Goal: Information Seeking & Learning: Learn about a topic

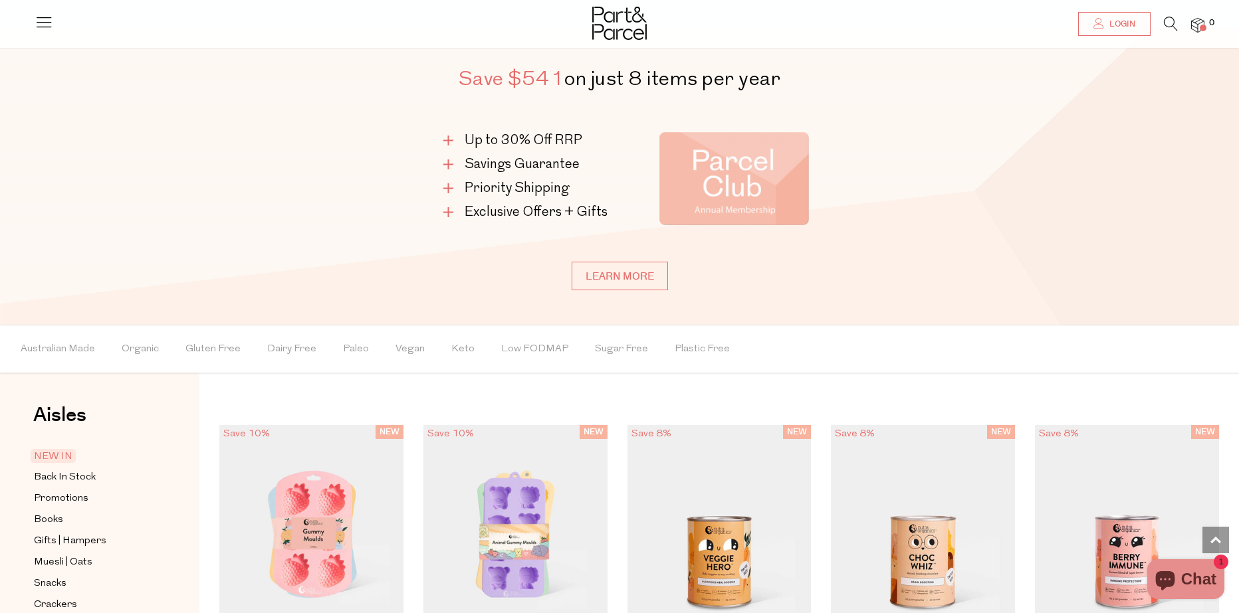
scroll to position [864, 0]
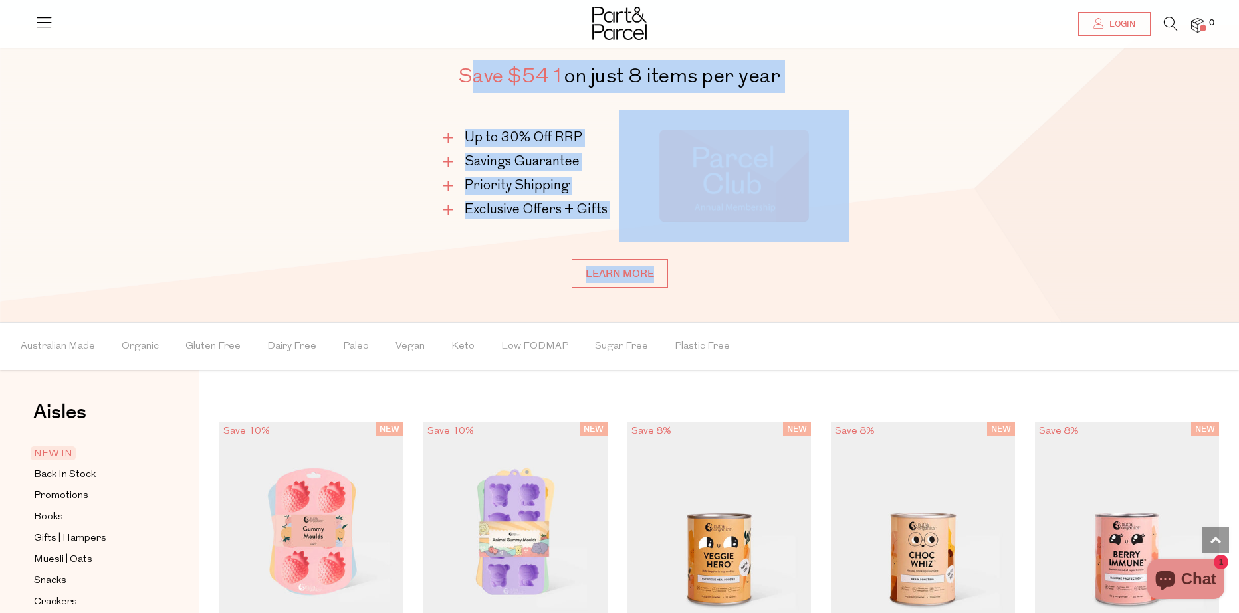
drag, startPoint x: 465, startPoint y: 72, endPoint x: 793, endPoint y: 286, distance: 391.7
click at [793, 286] on div "Save $541 on just 8 items per year Up to 30% Off RRP Savings Guarantee Priority…" at bounding box center [619, 174] width 479 height 228
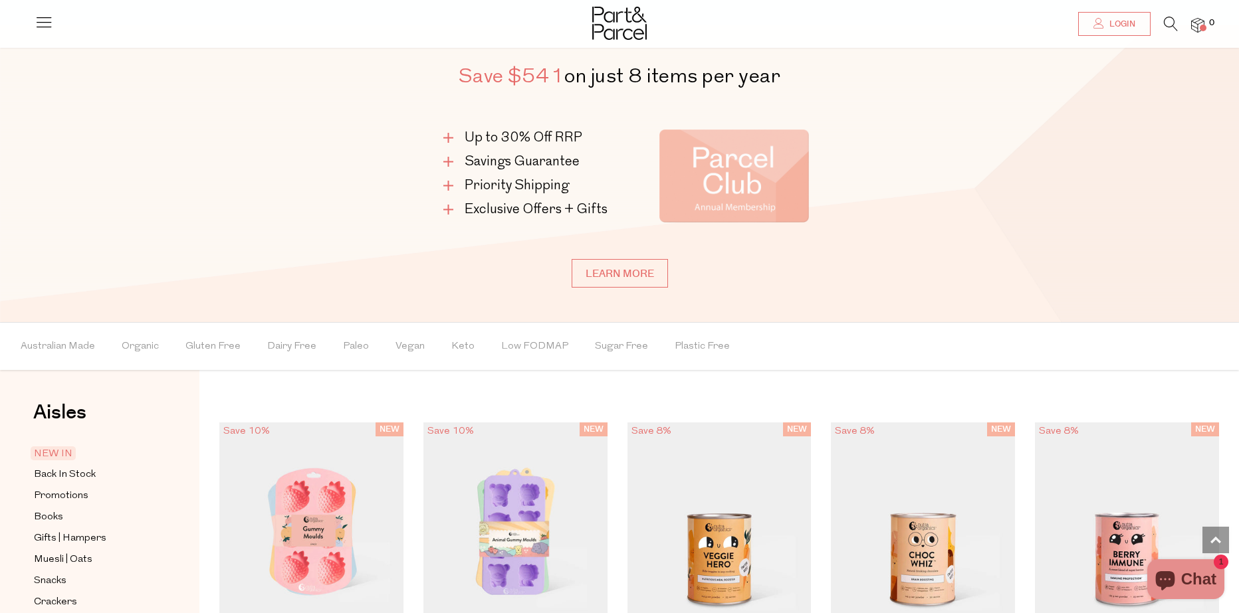
drag, startPoint x: 850, startPoint y: 352, endPoint x: 786, endPoint y: 313, distance: 74.9
click at [850, 352] on ul "Australian Made Organic Gluten Free Dairy Free Paleo Vegan Keto Low FODMAP Suga…" at bounding box center [620, 346] width 1238 height 47
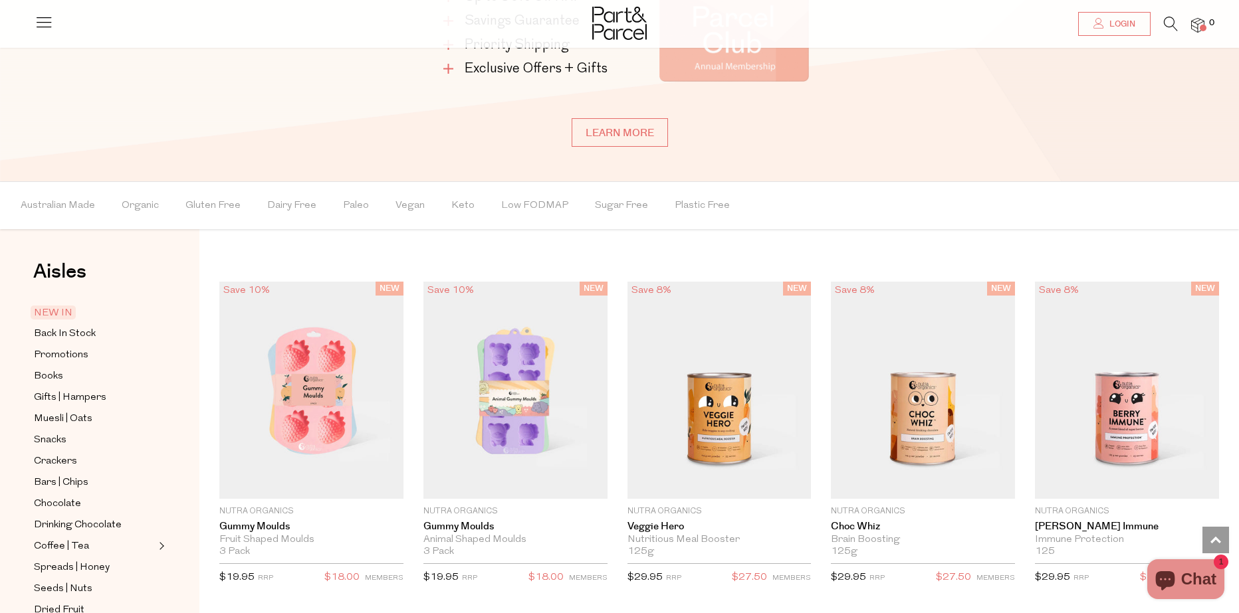
scroll to position [997, 0]
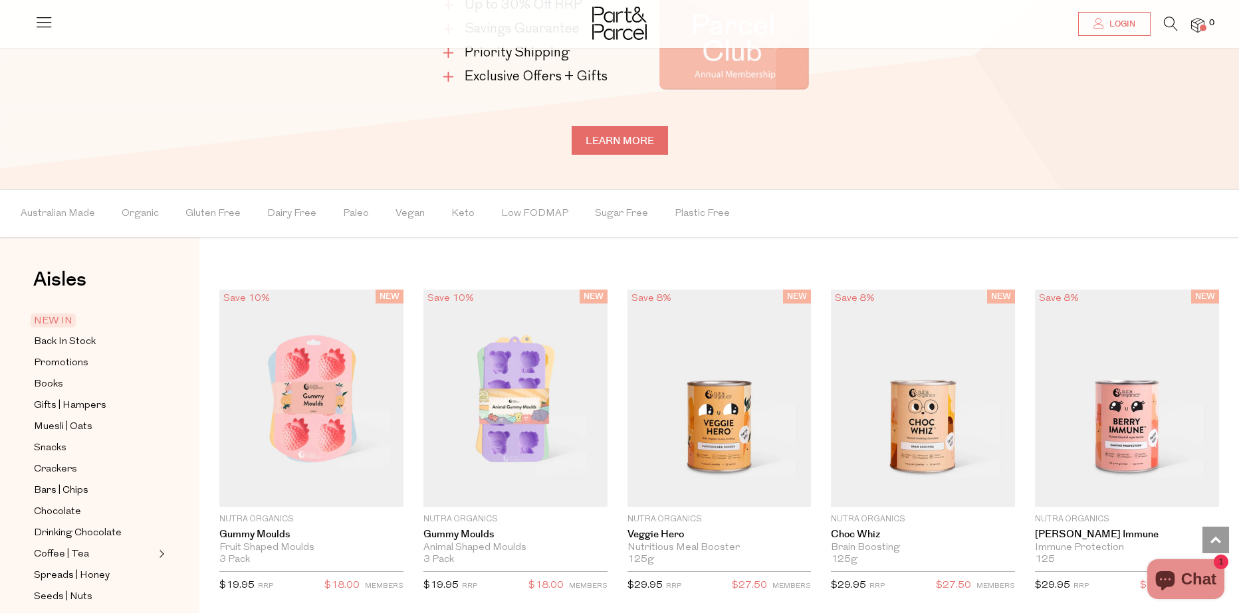
click at [619, 146] on link "Learn more" at bounding box center [620, 140] width 96 height 29
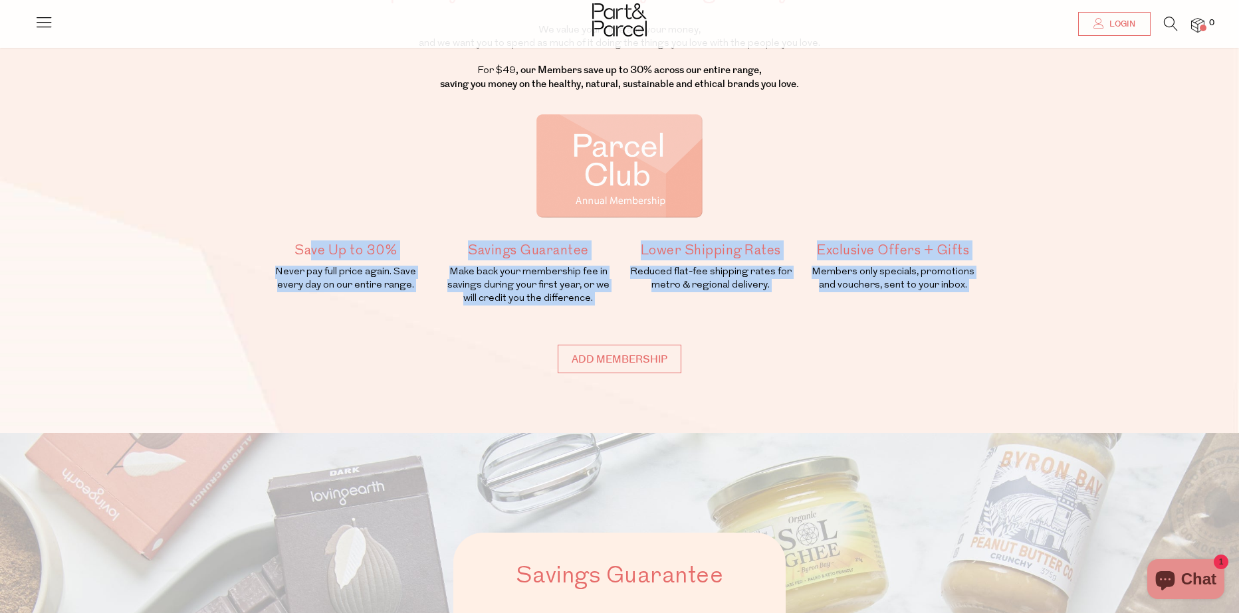
drag, startPoint x: 330, startPoint y: 243, endPoint x: 966, endPoint y: 375, distance: 649.7
click at [967, 376] on div "Spend your time & money doing what you love We value your time and your money, …" at bounding box center [619, 150] width 1239 height 566
click at [966, 375] on div "Spend your time & money doing what you love We value your time and your money, …" at bounding box center [619, 150] width 1239 height 566
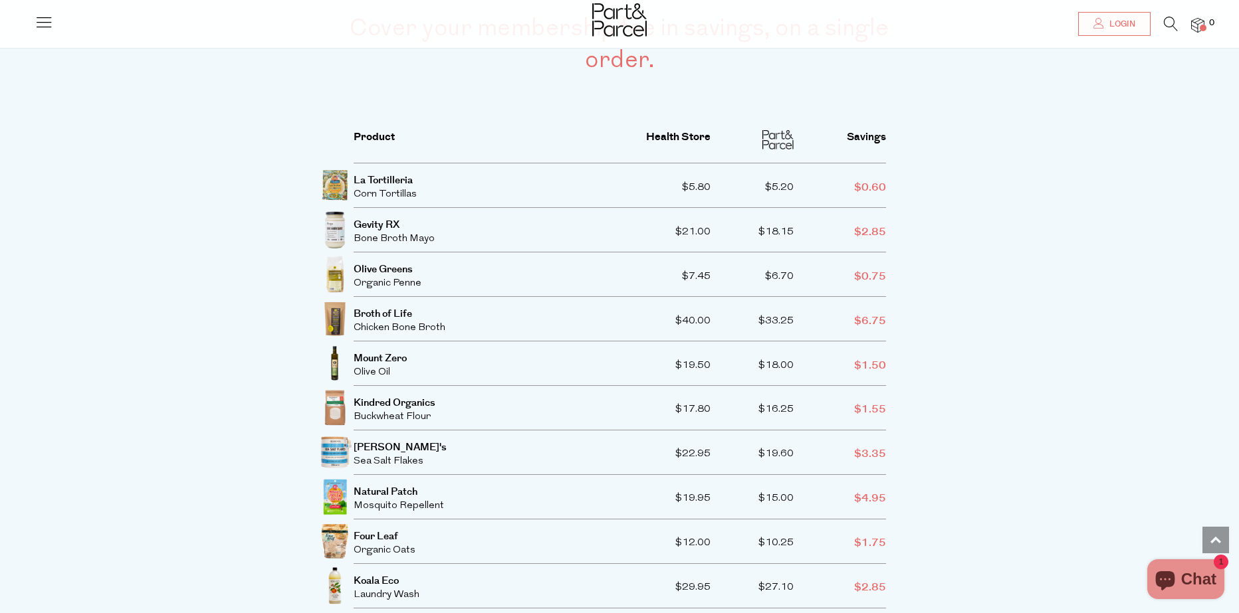
scroll to position [2459, 0]
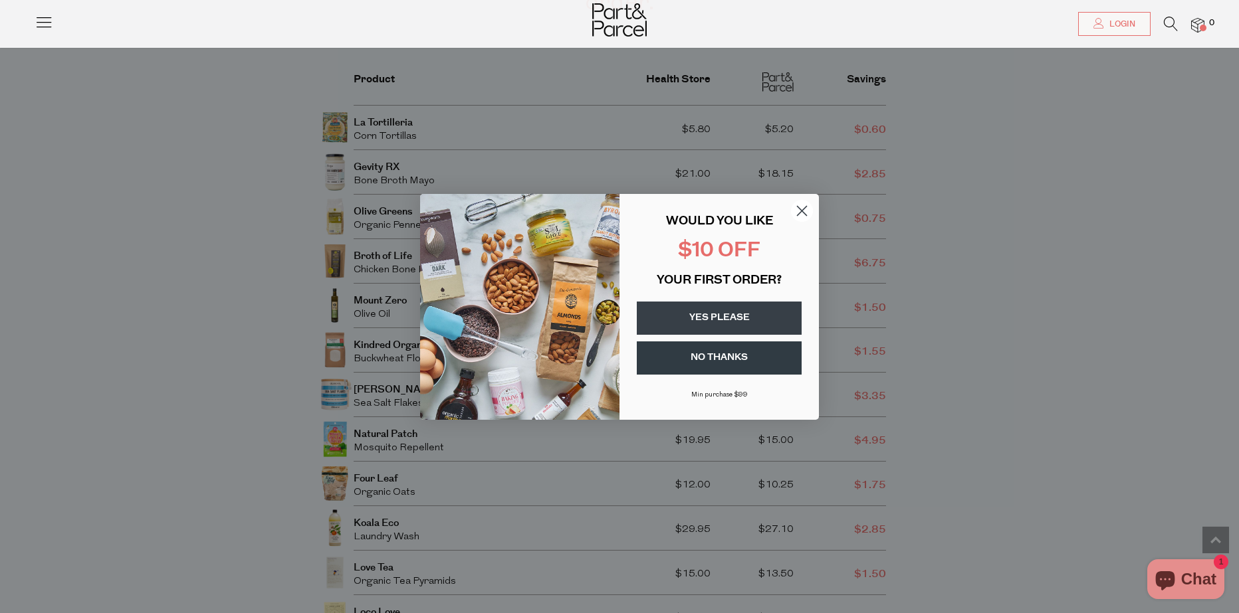
click at [797, 214] on circle "Close dialog" at bounding box center [802, 210] width 22 height 22
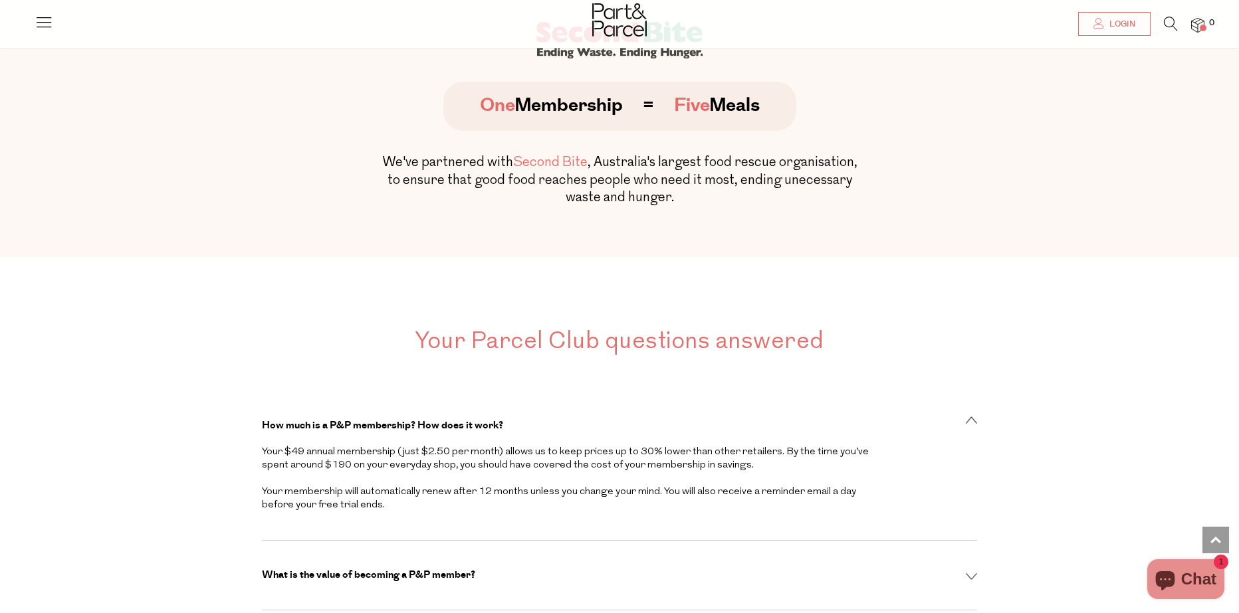
scroll to position [4187, 0]
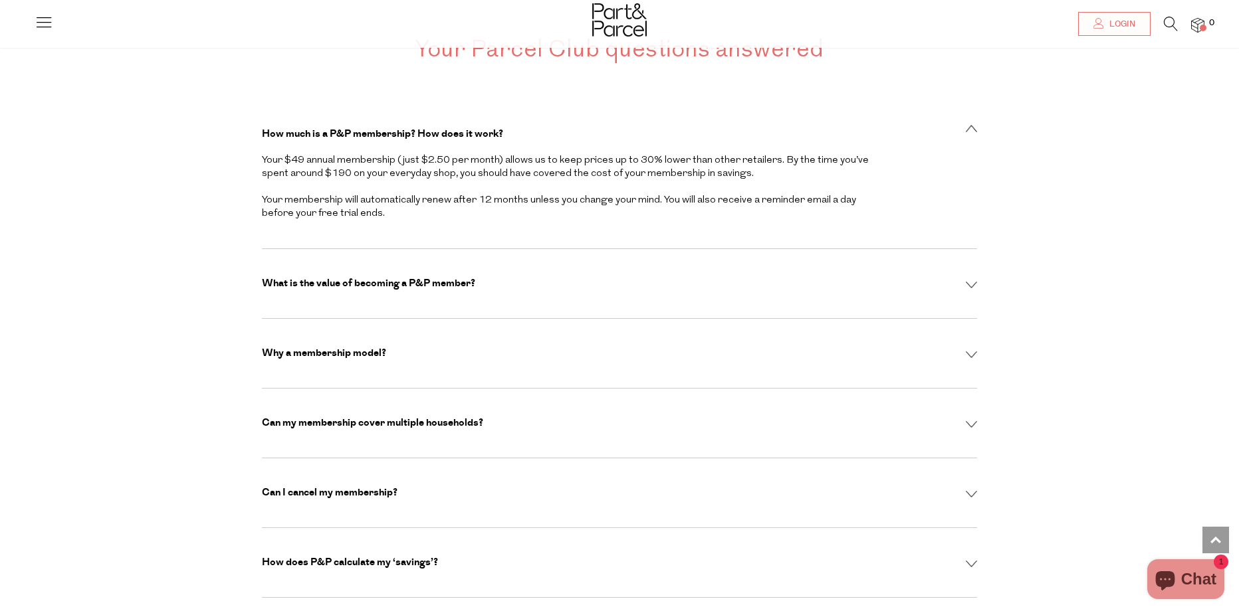
click at [563, 249] on div "What is the value of becoming a P&P member? Becoming a P&P member gives you acc…" at bounding box center [619, 284] width 715 height 70
drag, startPoint x: 546, startPoint y: 243, endPoint x: 541, endPoint y: 237, distance: 7.6
click at [545, 277] on div "What is the value of becoming a P&P member?" at bounding box center [619, 283] width 715 height 13
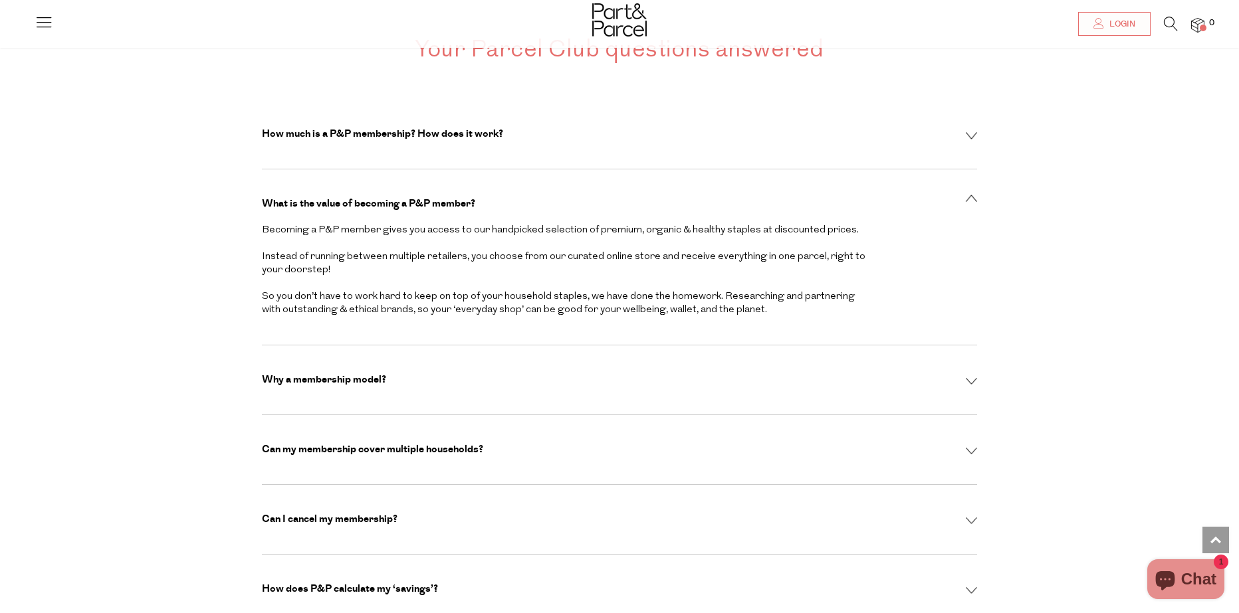
click at [520, 197] on div "What is the value of becoming a P&P member?" at bounding box center [619, 203] width 715 height 13
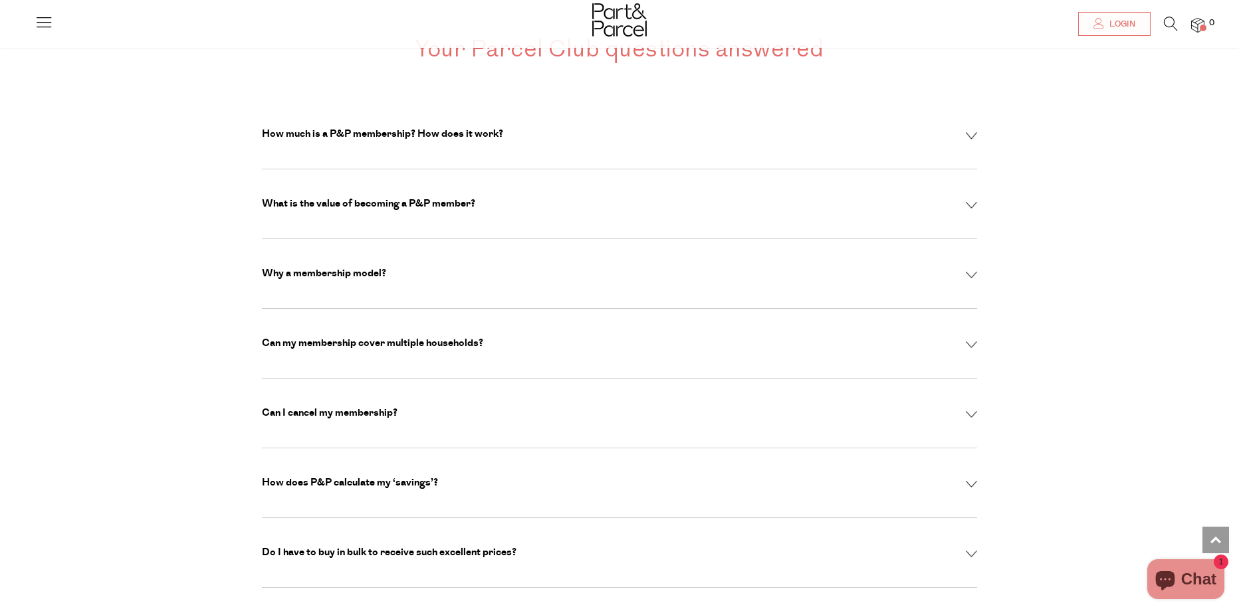
click at [489, 241] on div "Why a membership model? Our membership model allows us to deliver the highest q…" at bounding box center [619, 274] width 715 height 70
click at [487, 267] on div "Why a membership model?" at bounding box center [619, 273] width 715 height 13
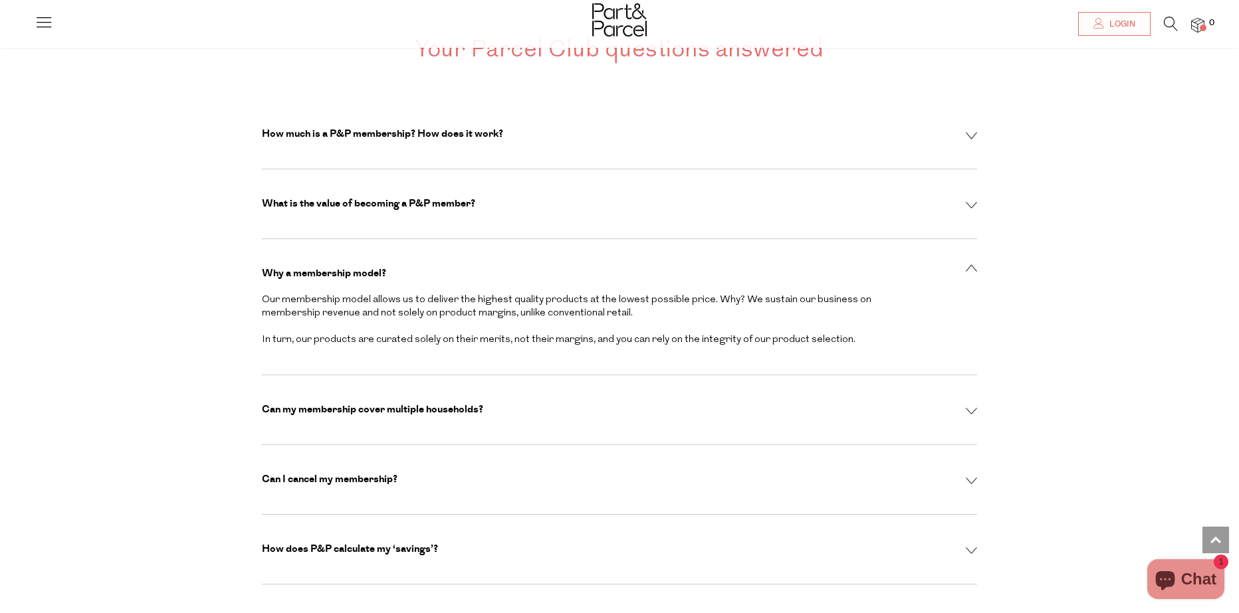
click at [491, 267] on div "Why a membership model?" at bounding box center [619, 273] width 715 height 13
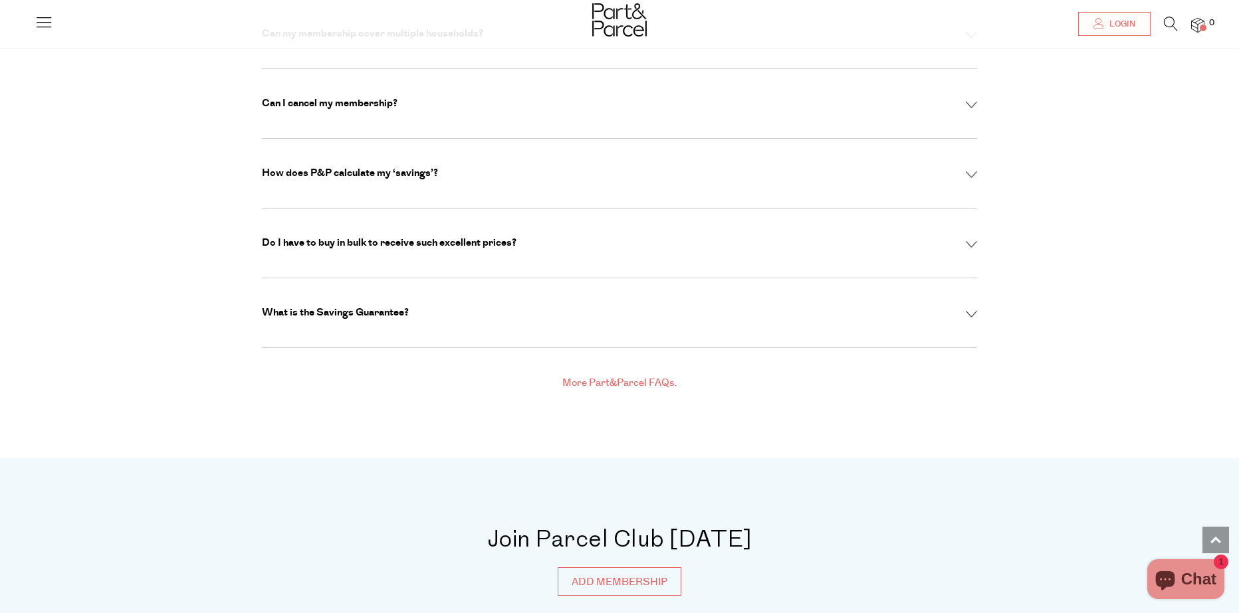
scroll to position [4520, 0]
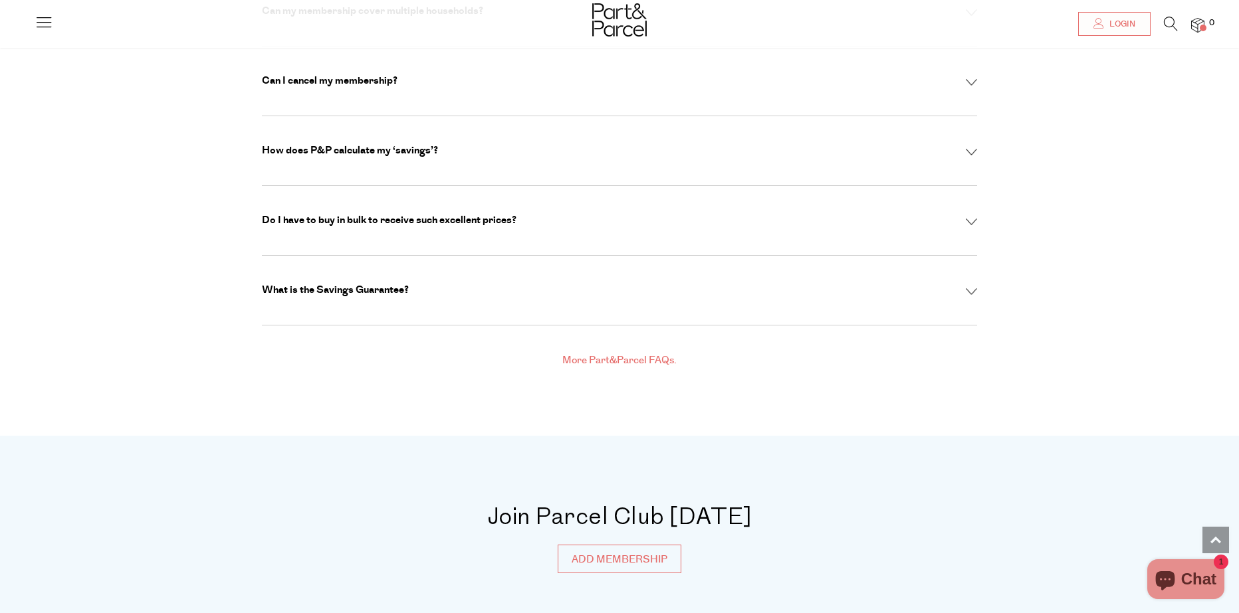
drag, startPoint x: 534, startPoint y: 191, endPoint x: 530, endPoint y: 183, distance: 9.2
click at [534, 191] on div "Do I have to buy in bulk to receive such excellent prices? Not at all! You shou…" at bounding box center [619, 221] width 715 height 70
click at [530, 214] on div "Do I have to buy in bulk to receive such excellent prices?" at bounding box center [619, 220] width 715 height 13
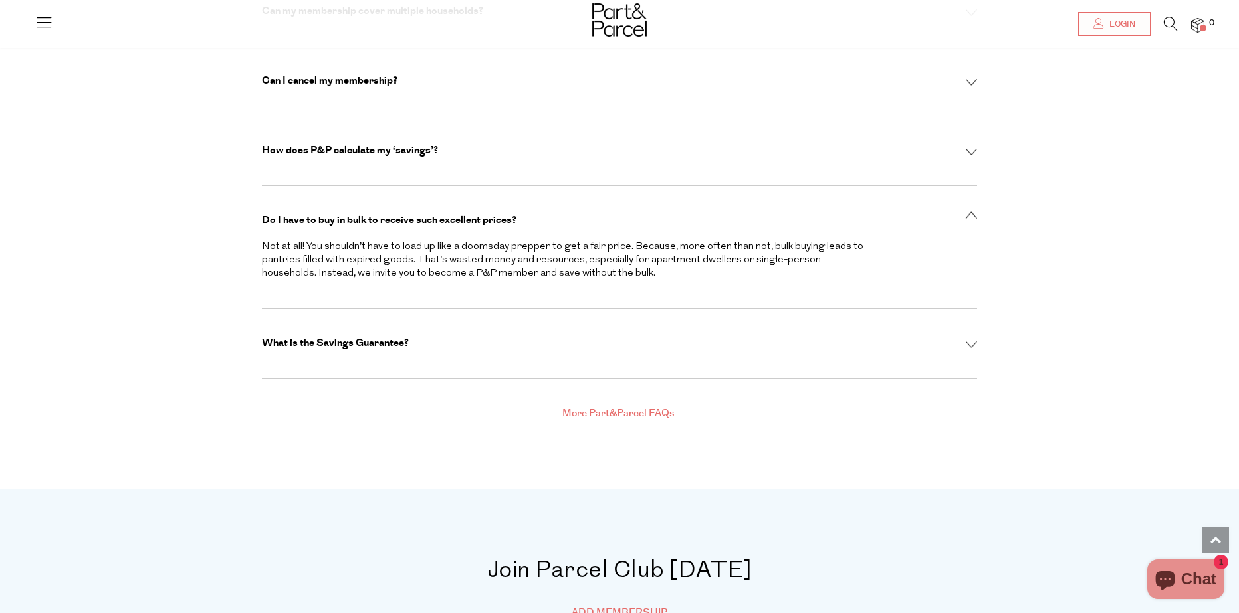
click at [529, 214] on div "Do I have to buy in bulk to receive such excellent prices?" at bounding box center [619, 220] width 715 height 13
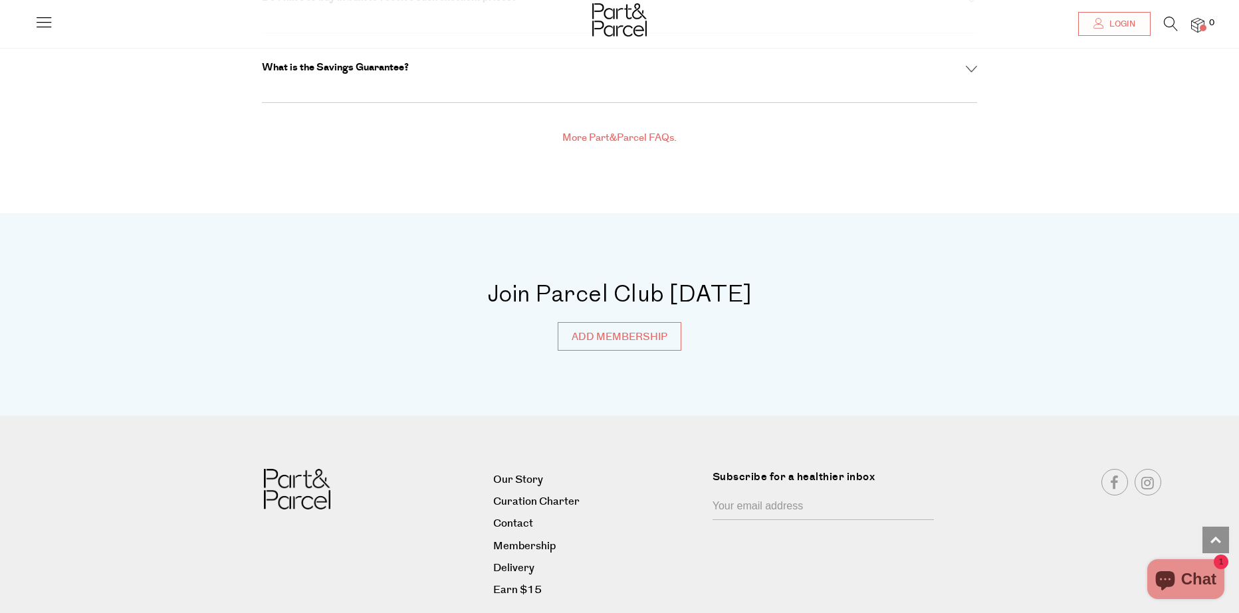
scroll to position [4744, 0]
click at [513, 558] on link "Delivery" at bounding box center [597, 567] width 209 height 18
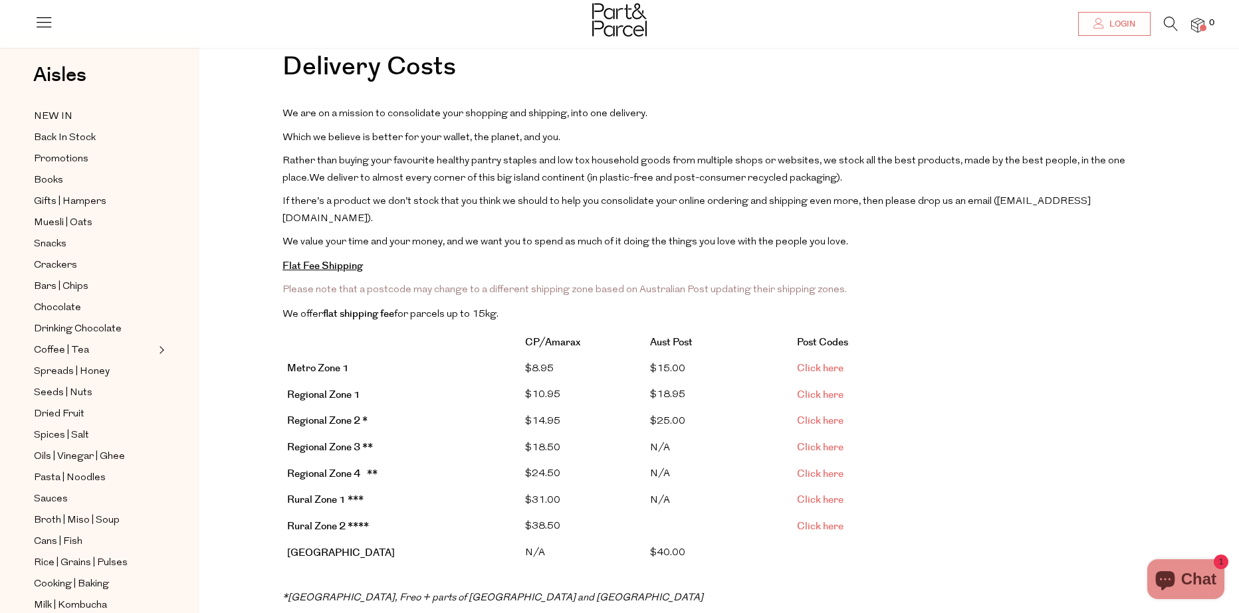
scroll to position [66, 0]
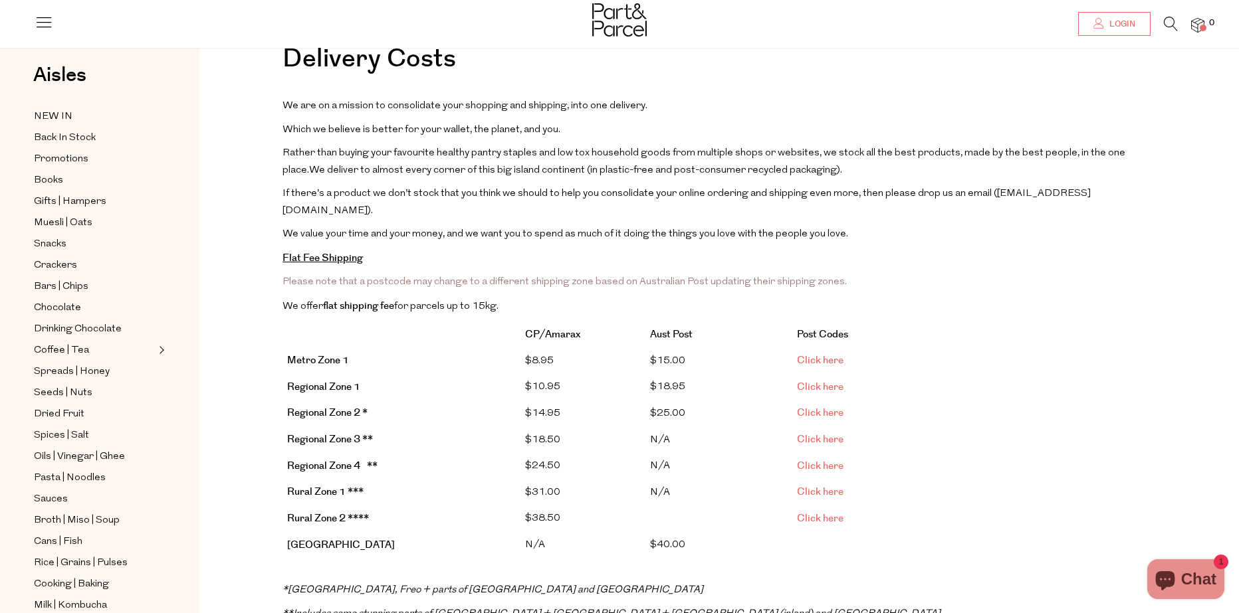
click at [818, 380] on span "Click here" at bounding box center [820, 387] width 47 height 14
click at [928, 274] on p "Please note that a postcode may change to a different shipping zone based on Au…" at bounding box center [718, 282] width 873 height 17
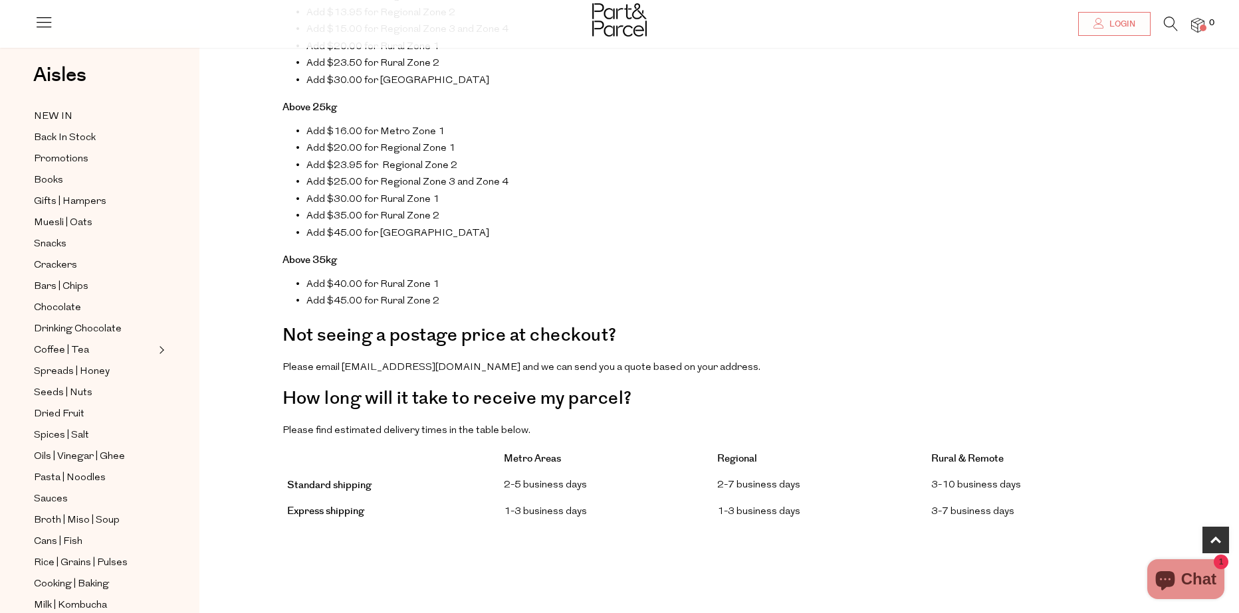
scroll to position [798, 0]
click at [142, 325] on link "Drinking Chocolate" at bounding box center [94, 329] width 121 height 17
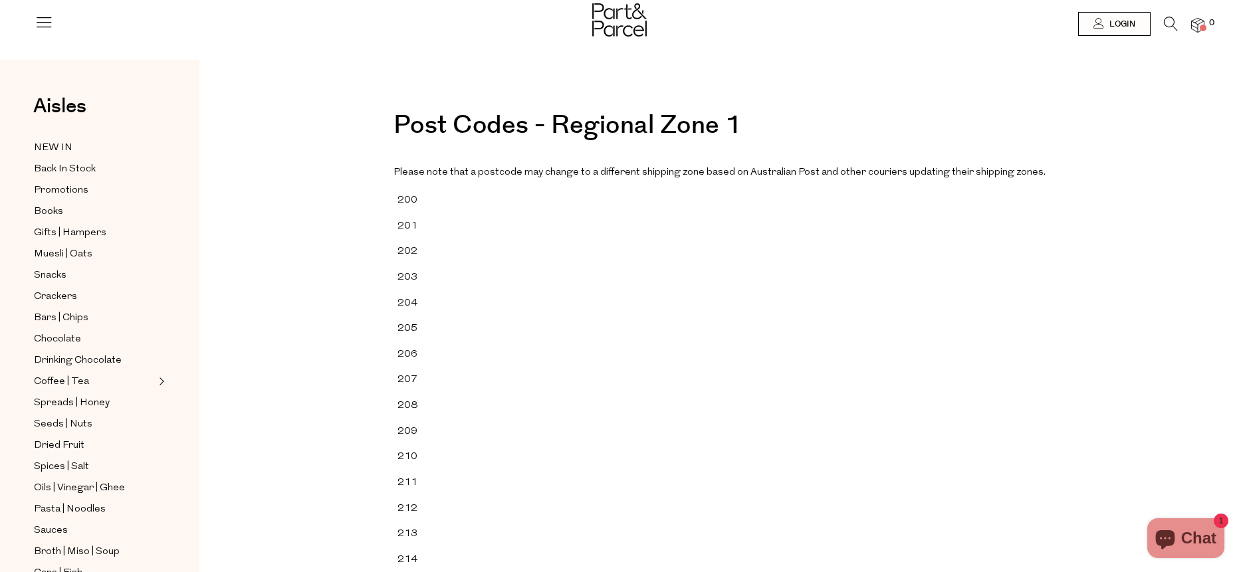
scroll to position [967, 0]
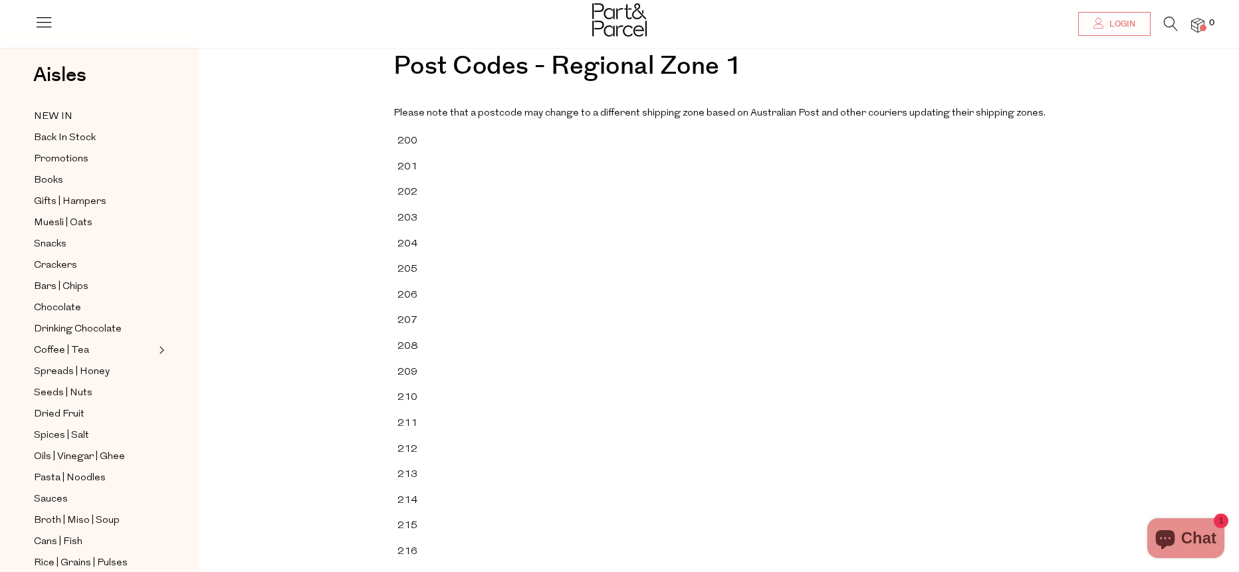
scroll to position [0, 0]
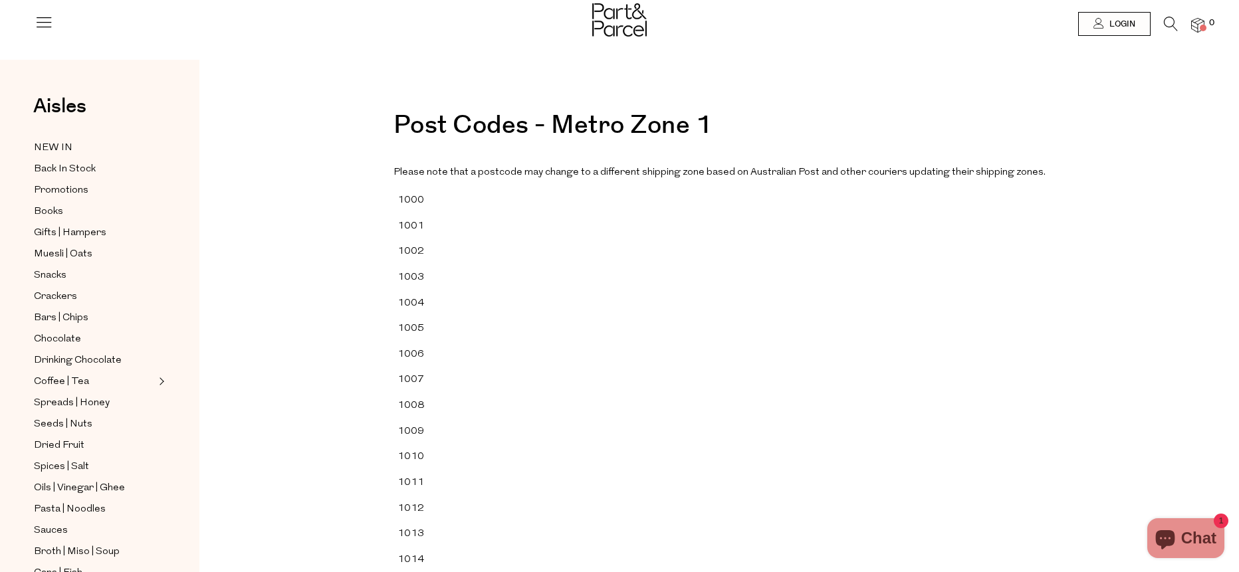
scroll to position [41247, 0]
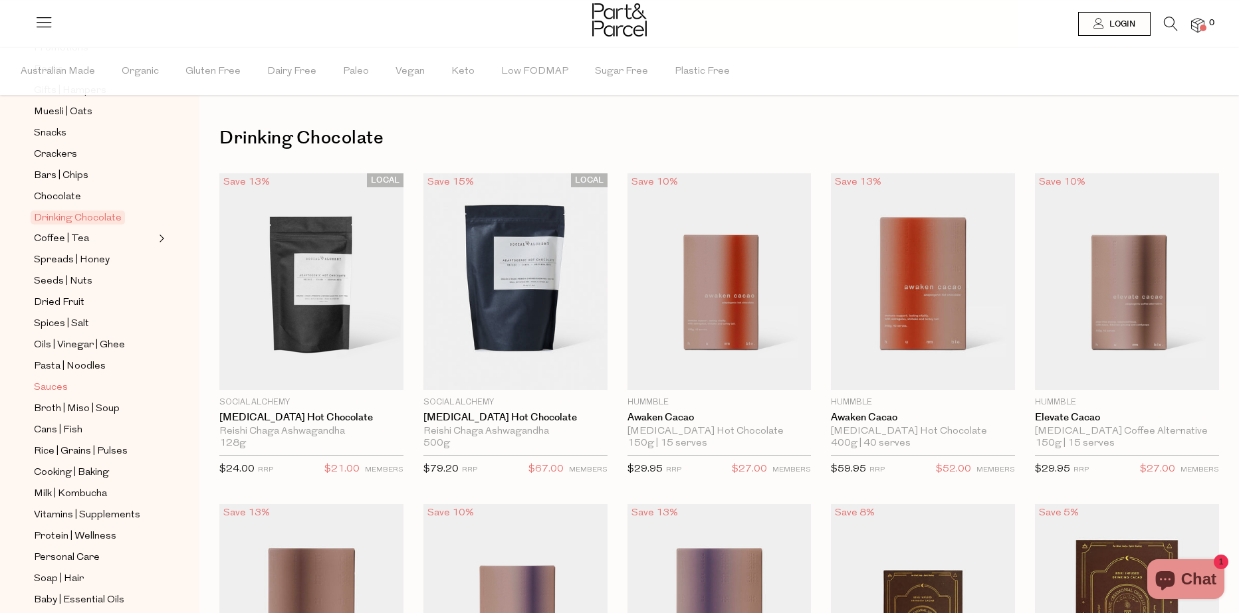
scroll to position [270, 0]
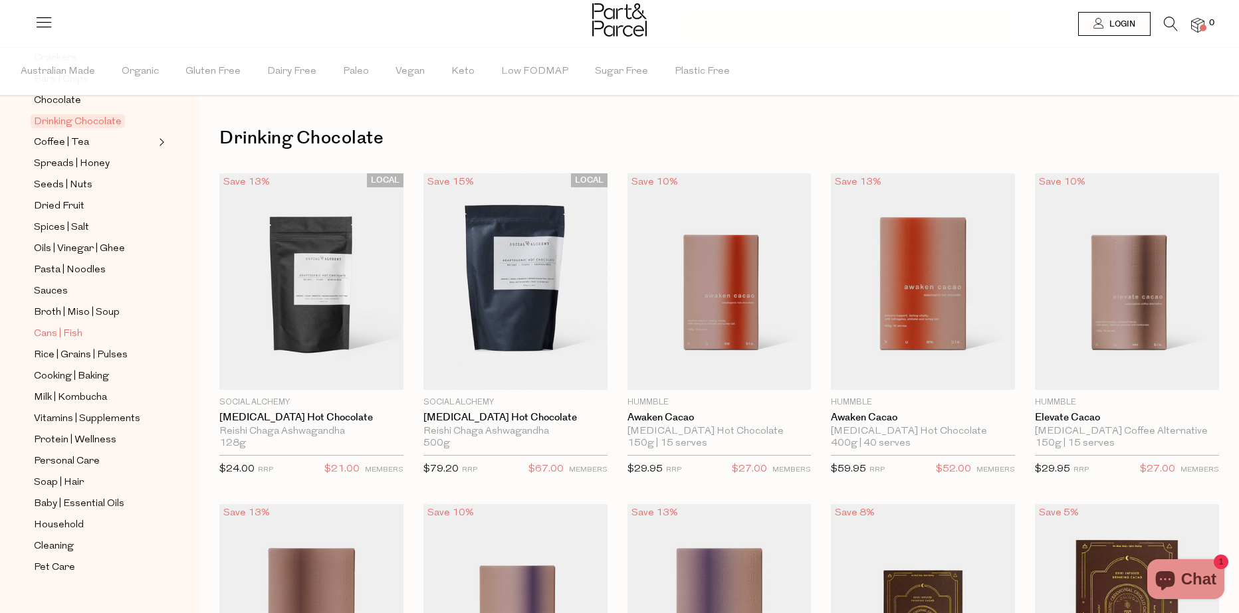
click at [115, 326] on link "Cans | Fish" at bounding box center [94, 334] width 121 height 17
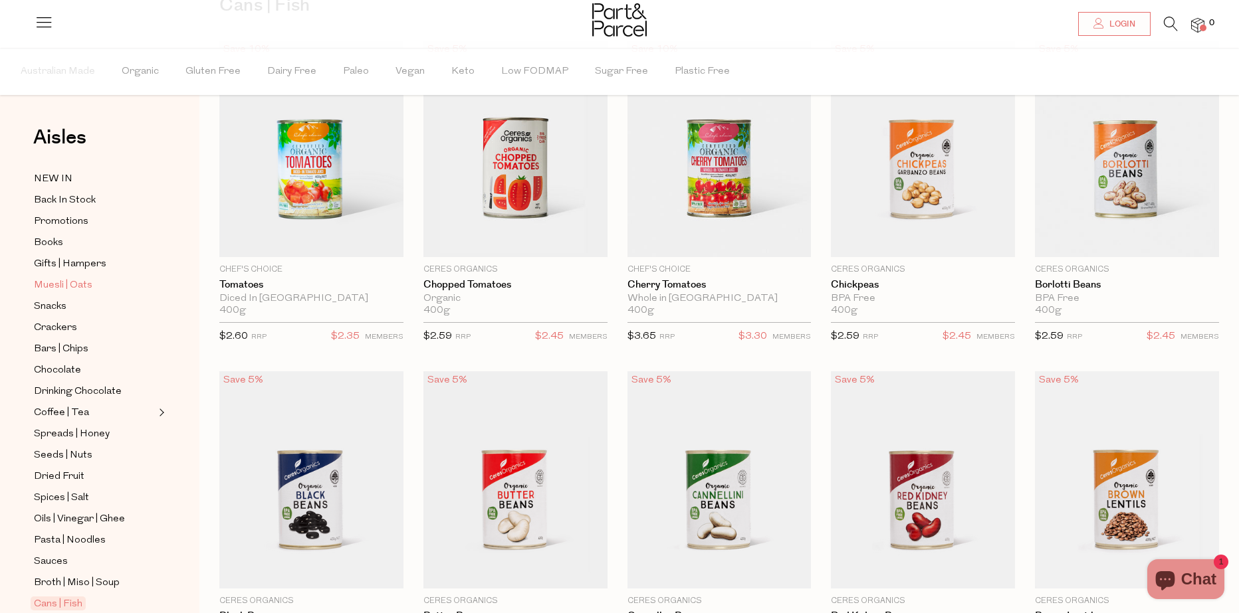
click at [92, 281] on link "Muesli | Oats" at bounding box center [94, 285] width 121 height 17
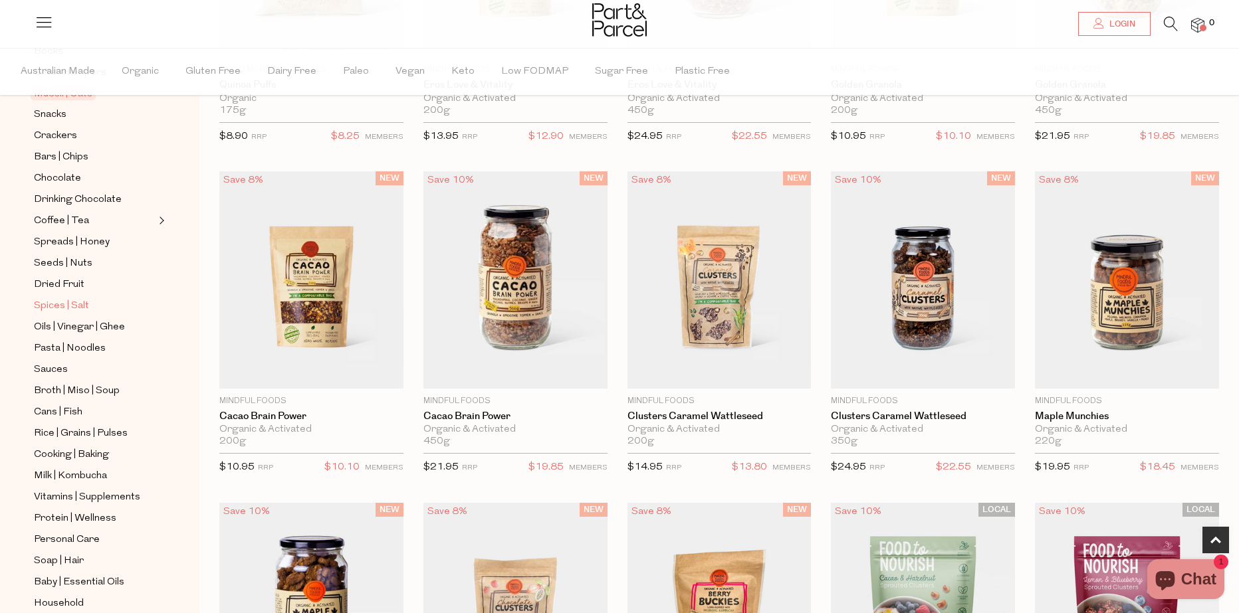
scroll to position [199, 0]
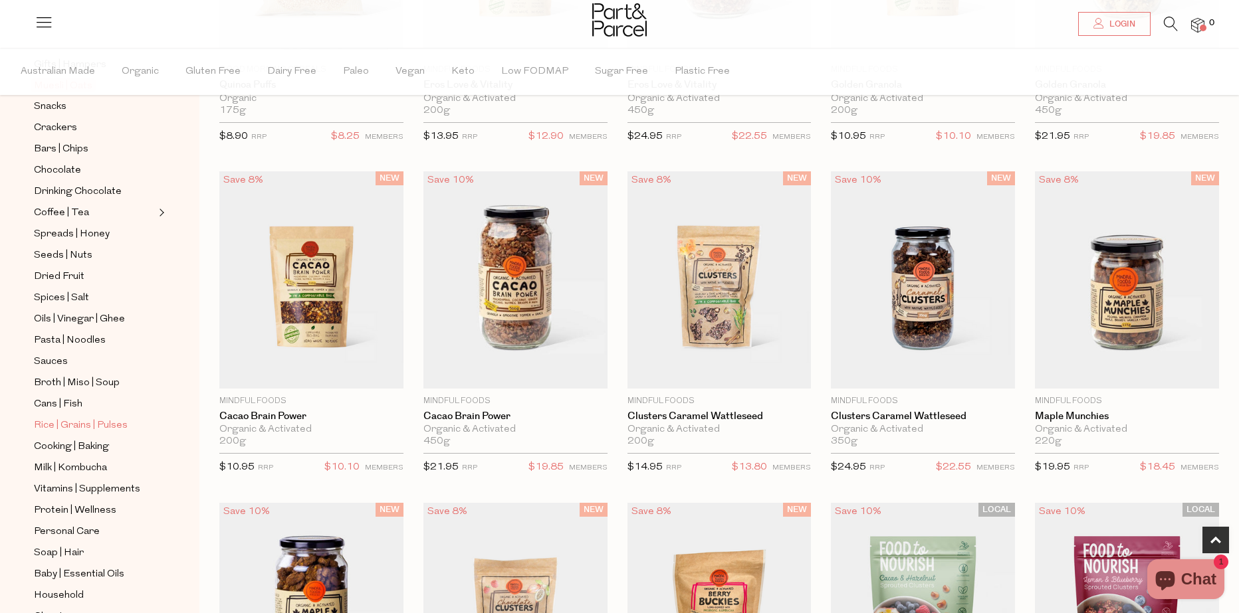
click at [82, 418] on span "Rice | Grains | Pulses" at bounding box center [81, 426] width 94 height 16
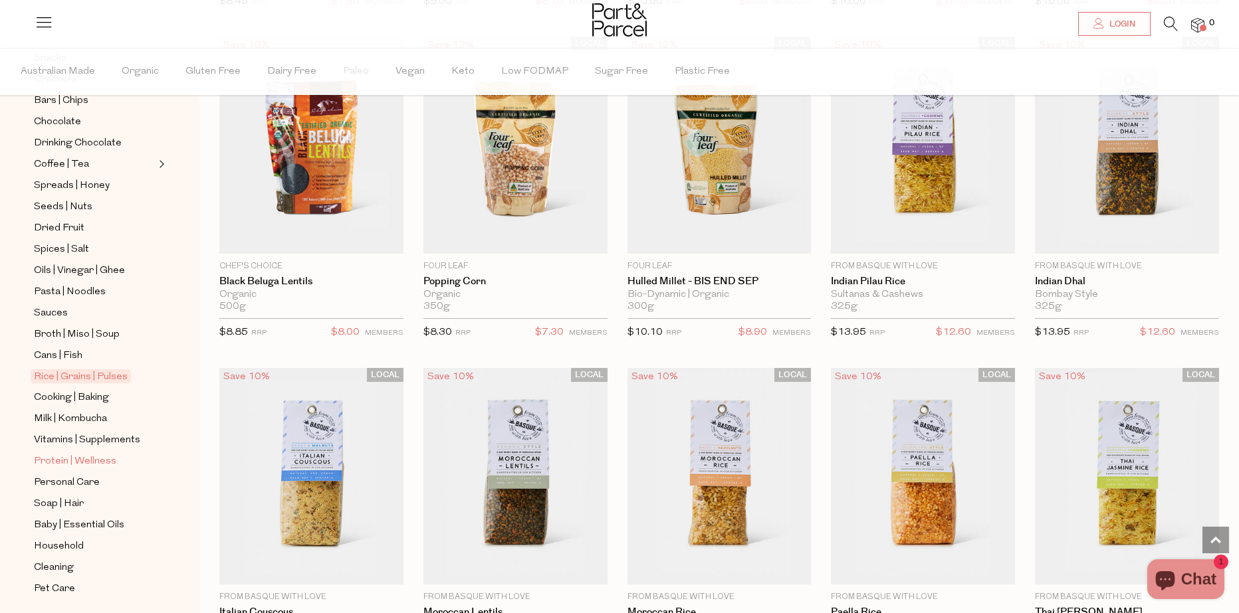
scroll to position [203, 0]
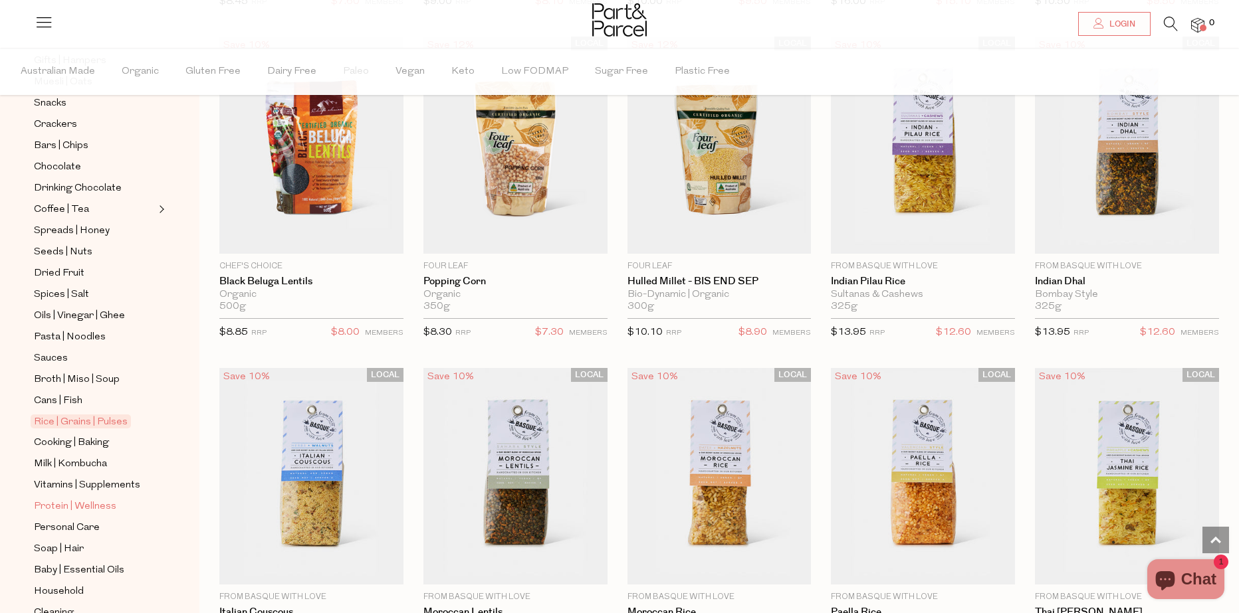
click at [92, 499] on span "Protein | Wellness" at bounding box center [75, 507] width 82 height 16
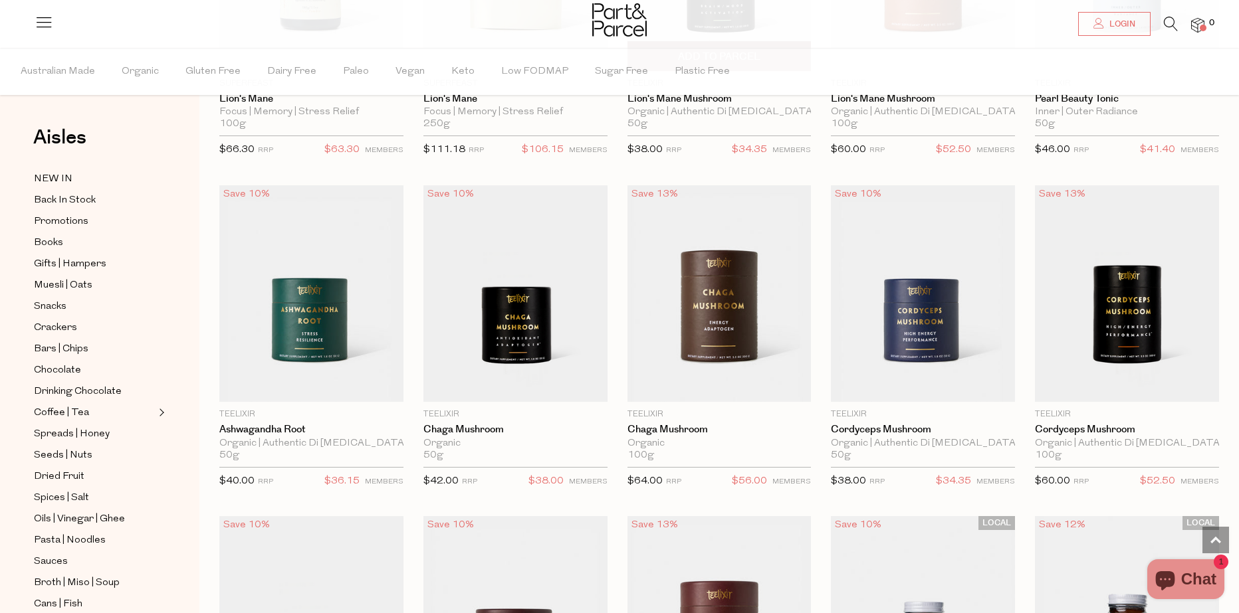
scroll to position [2659, 0]
